Goal: Transaction & Acquisition: Subscribe to service/newsletter

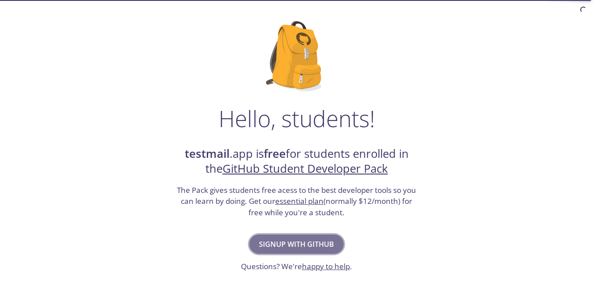
click at [308, 245] on span "Signup with GitHub" at bounding box center [296, 244] width 75 height 12
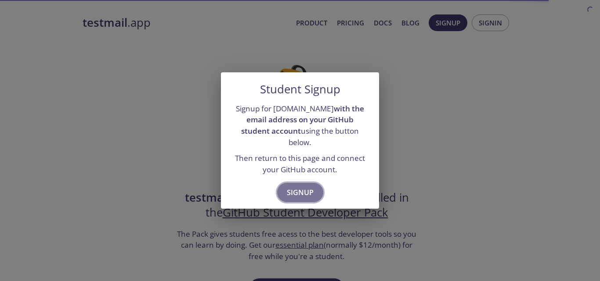
click at [299, 194] on button "Signup" at bounding box center [300, 192] width 46 height 19
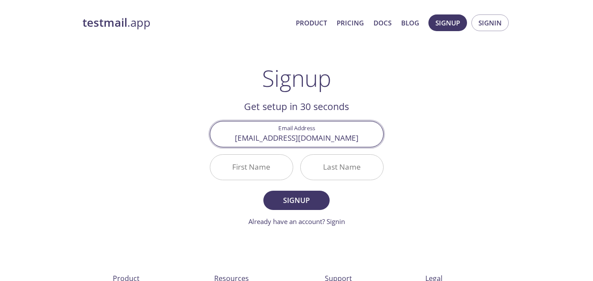
type input "[EMAIL_ADDRESS][DOMAIN_NAME]"
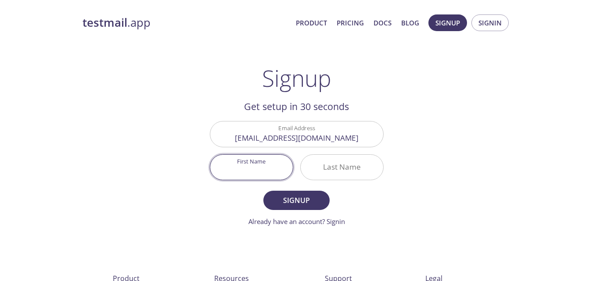
click at [259, 163] on input "First Name" at bounding box center [251, 167] width 83 height 25
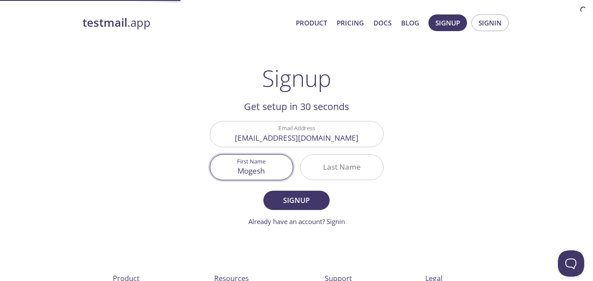
type input "Mogesh"
click at [327, 173] on input "Last Name" at bounding box center [342, 167] width 83 height 25
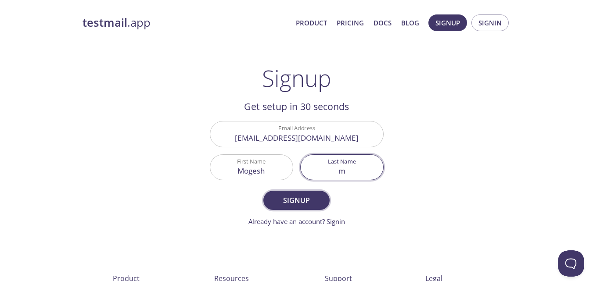
type input "m"
click at [321, 196] on button "Signup" at bounding box center [296, 200] width 66 height 19
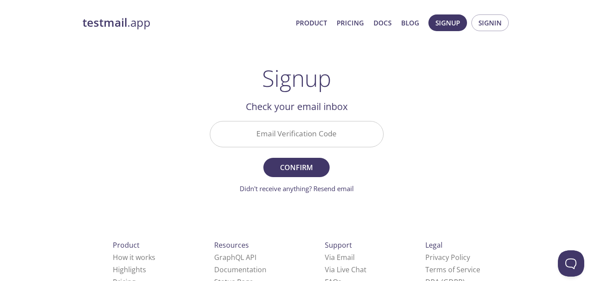
click at [311, 139] on input "Email Verification Code" at bounding box center [296, 134] width 173 height 25
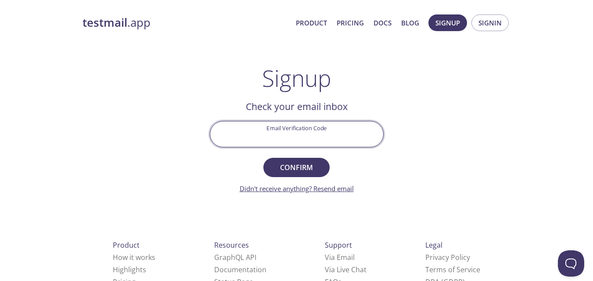
paste input "B3PNYYF"
type input "B3PNYYF"
click at [303, 163] on span "Confirm" at bounding box center [296, 168] width 47 height 12
